Goal: Information Seeking & Learning: Learn about a topic

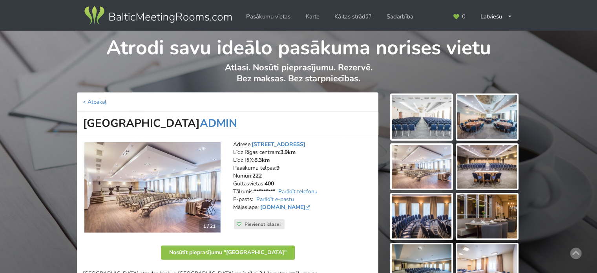
click at [144, 21] on img at bounding box center [158, 16] width 150 height 22
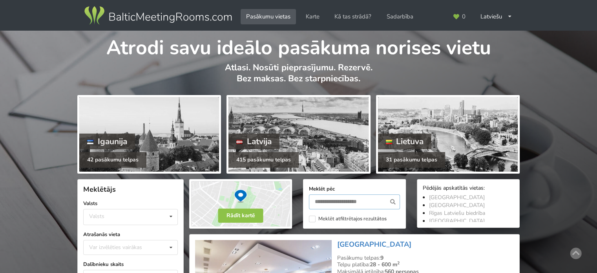
click at [319, 201] on input "text" at bounding box center [354, 201] width 91 height 15
type input "*****"
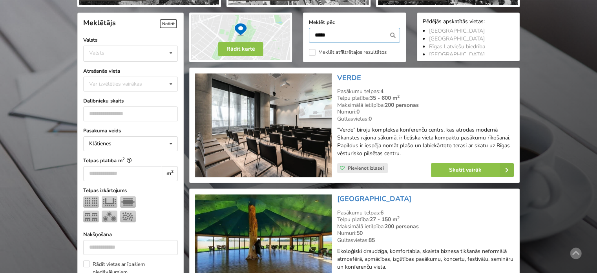
scroll to position [176, 0]
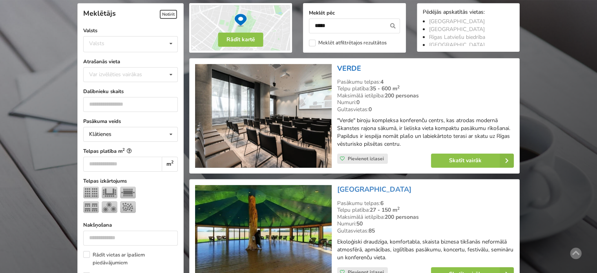
click at [355, 64] on link "VERDE" at bounding box center [349, 68] width 24 height 9
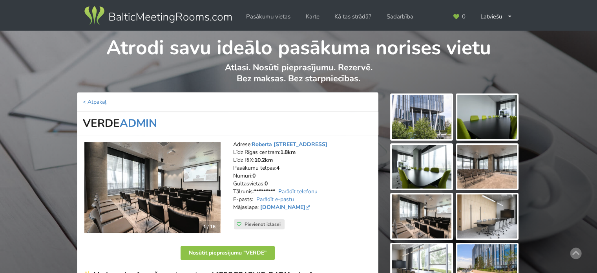
click at [420, 114] on img at bounding box center [422, 117] width 60 height 44
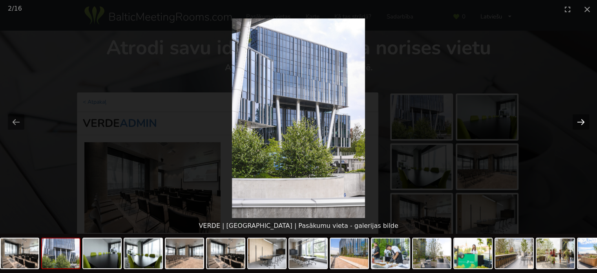
click at [574, 116] on button "Next slide" at bounding box center [581, 121] width 16 height 15
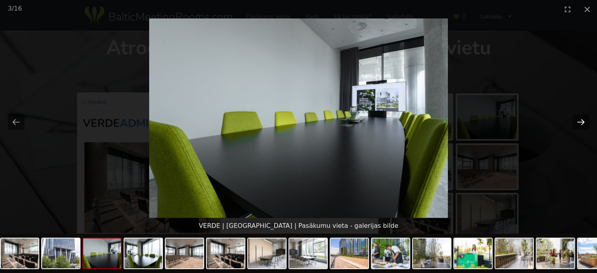
click at [574, 116] on button "Next slide" at bounding box center [581, 121] width 16 height 15
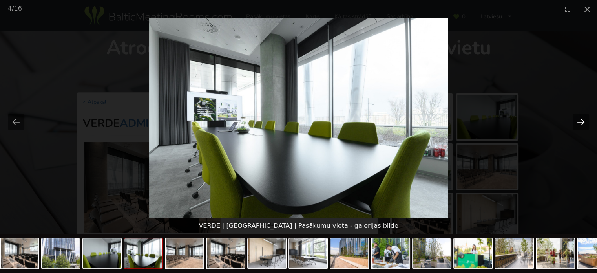
click at [574, 116] on button "Next slide" at bounding box center [581, 121] width 16 height 15
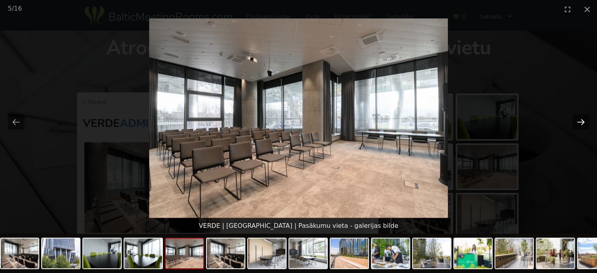
click at [574, 116] on button "Next slide" at bounding box center [581, 121] width 16 height 15
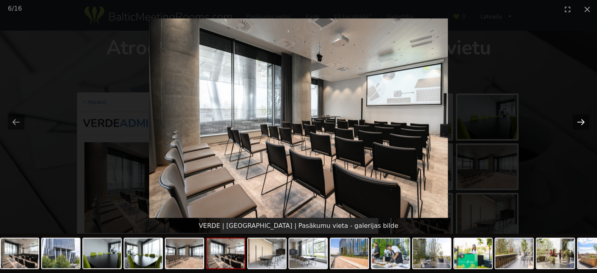
click at [574, 116] on button "Next slide" at bounding box center [581, 121] width 16 height 15
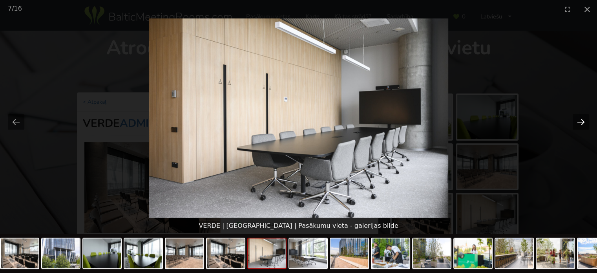
click at [574, 116] on button "Next slide" at bounding box center [581, 121] width 16 height 15
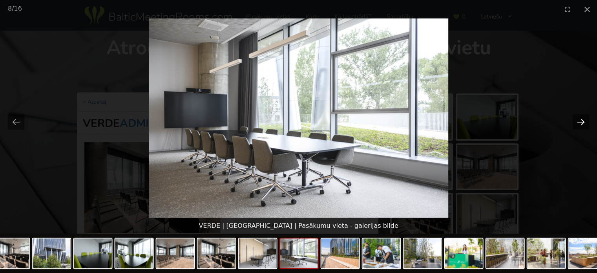
click at [574, 116] on button "Next slide" at bounding box center [581, 121] width 16 height 15
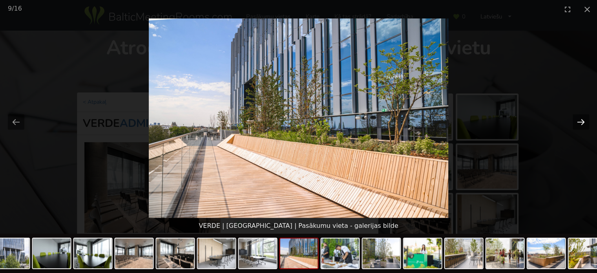
click at [574, 116] on button "Next slide" at bounding box center [581, 121] width 16 height 15
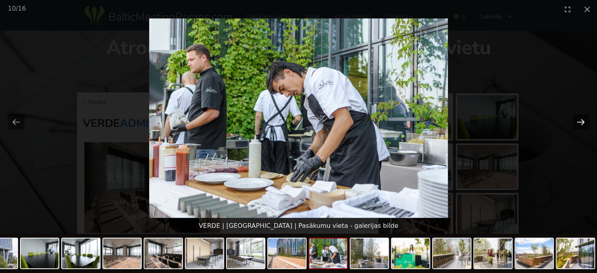
click at [574, 116] on button "Next slide" at bounding box center [581, 121] width 16 height 15
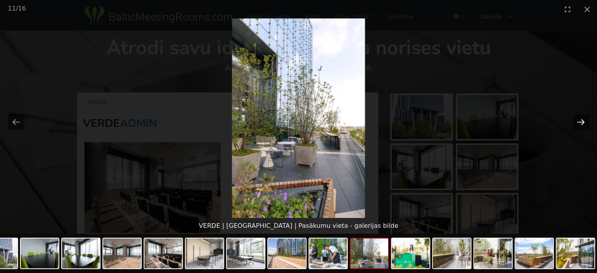
click at [574, 116] on button "Next slide" at bounding box center [581, 121] width 16 height 15
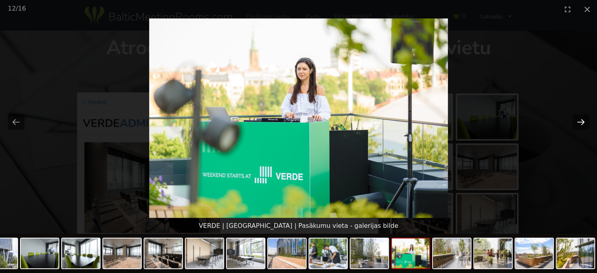
click at [574, 116] on button "Next slide" at bounding box center [581, 121] width 16 height 15
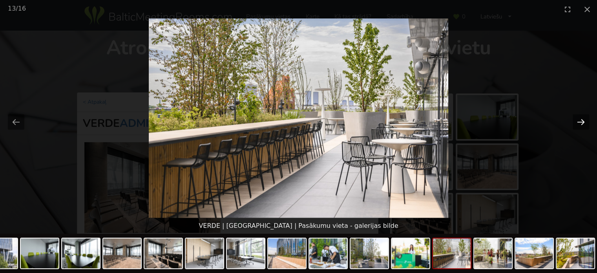
click at [574, 116] on button "Next slide" at bounding box center [581, 121] width 16 height 15
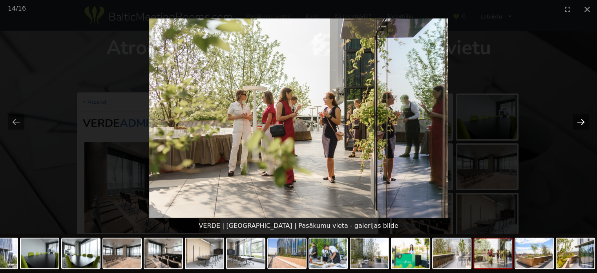
click at [574, 116] on button "Next slide" at bounding box center [581, 121] width 16 height 15
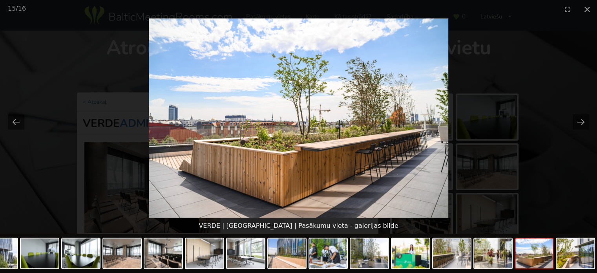
click at [535, 178] on picture at bounding box center [298, 117] width 597 height 199
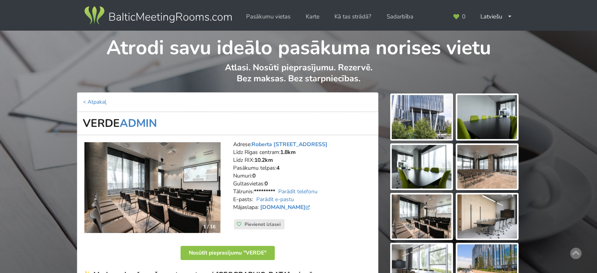
click at [180, 16] on img at bounding box center [158, 16] width 150 height 22
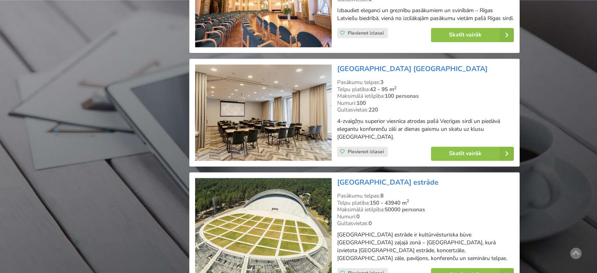
scroll to position [863, 0]
